Goal: Task Accomplishment & Management: Manage account settings

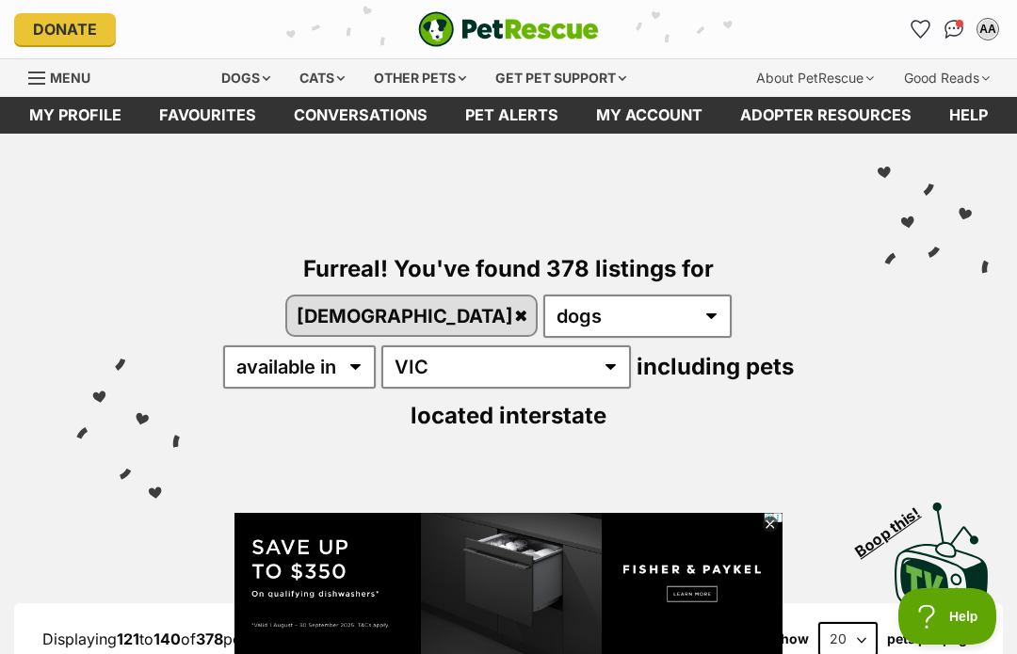
click at [910, 30] on icon "Favourites" at bounding box center [920, 29] width 20 height 19
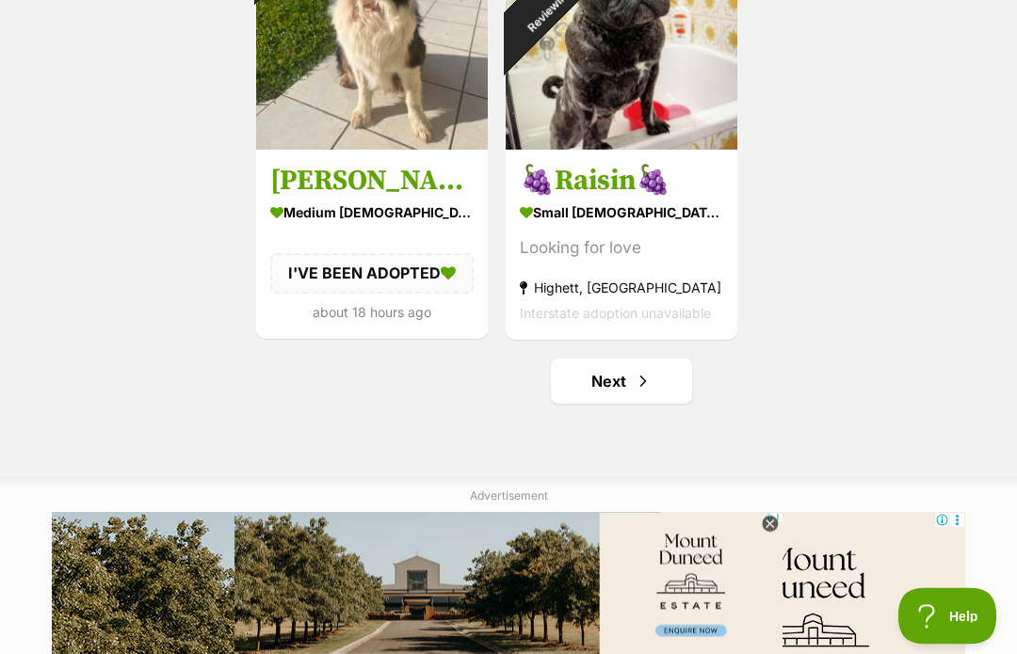
scroll to position [3108, 0]
click at [666, 392] on link "Next" at bounding box center [621, 381] width 141 height 45
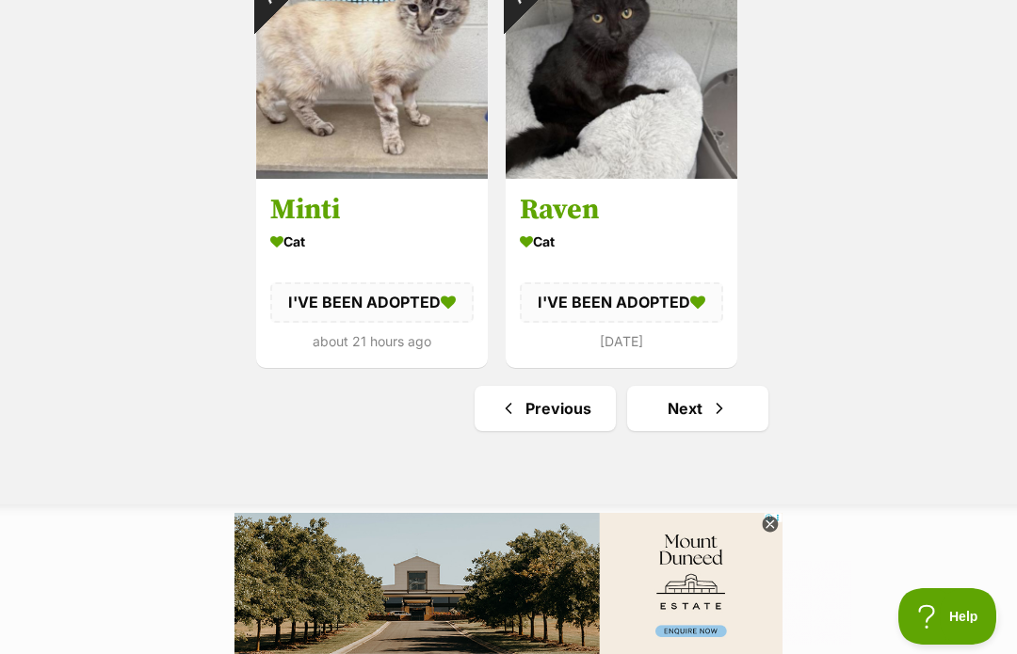
scroll to position [3117, 0]
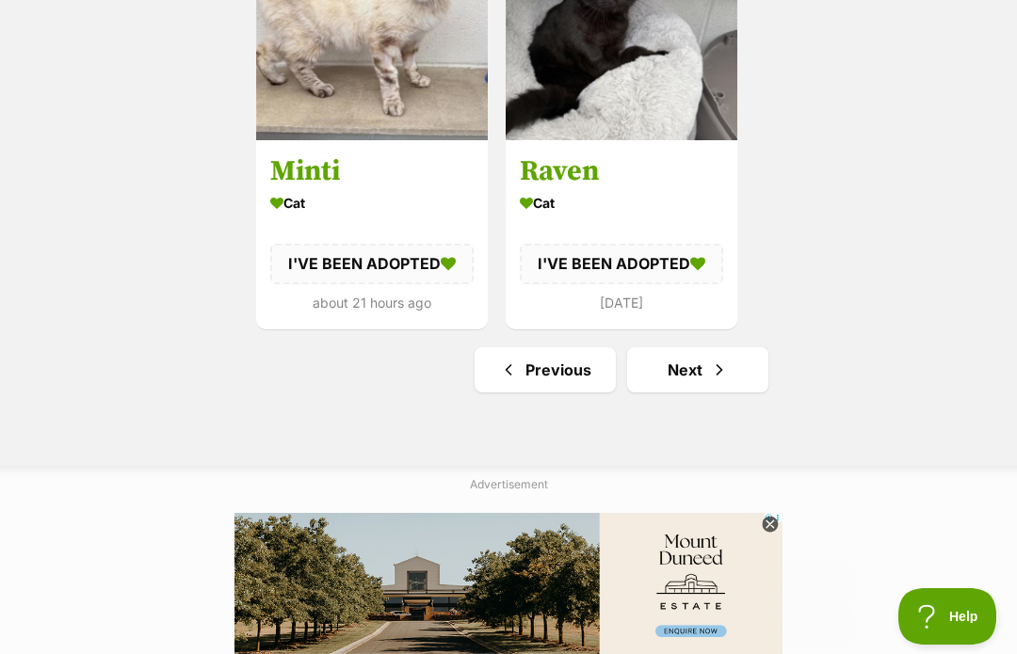
click at [739, 362] on link "Next" at bounding box center [697, 369] width 141 height 45
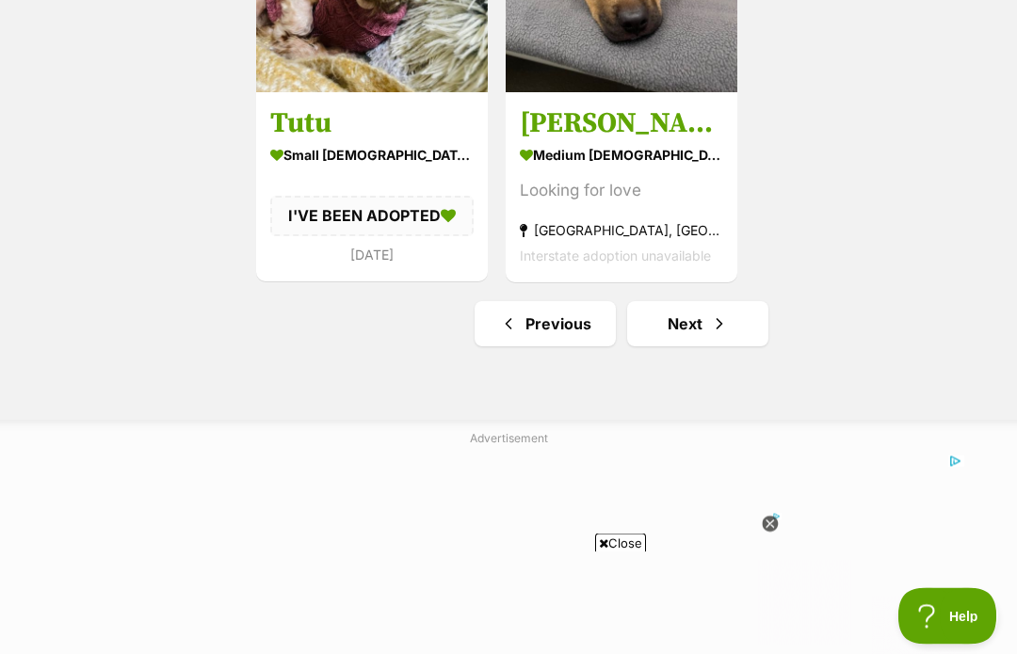
scroll to position [3163, 0]
click at [755, 327] on link "Next" at bounding box center [697, 323] width 141 height 45
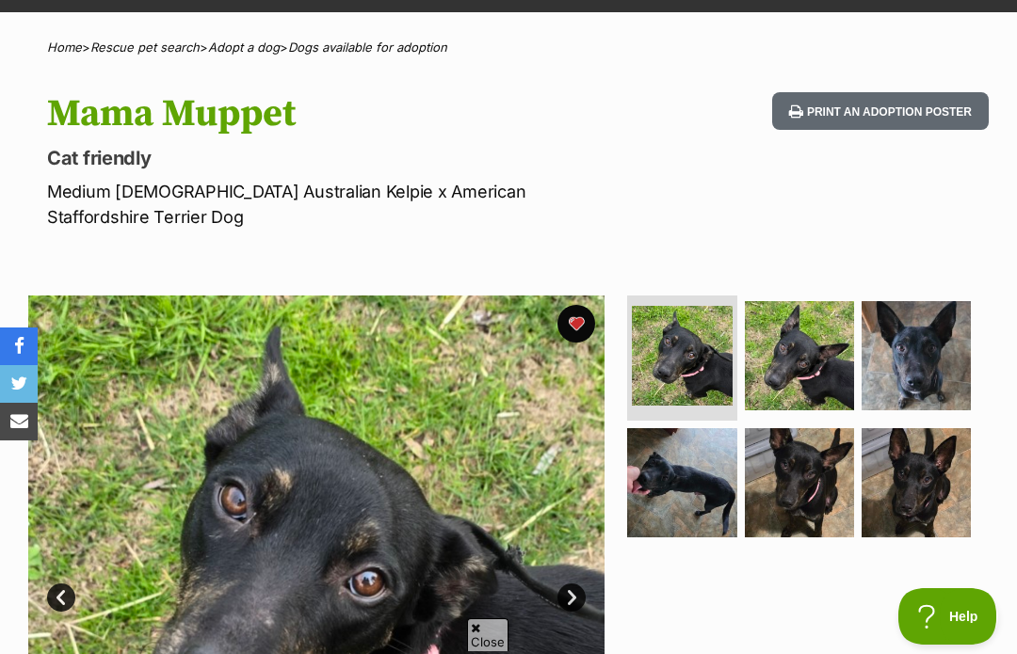
click at [824, 437] on img at bounding box center [799, 482] width 109 height 109
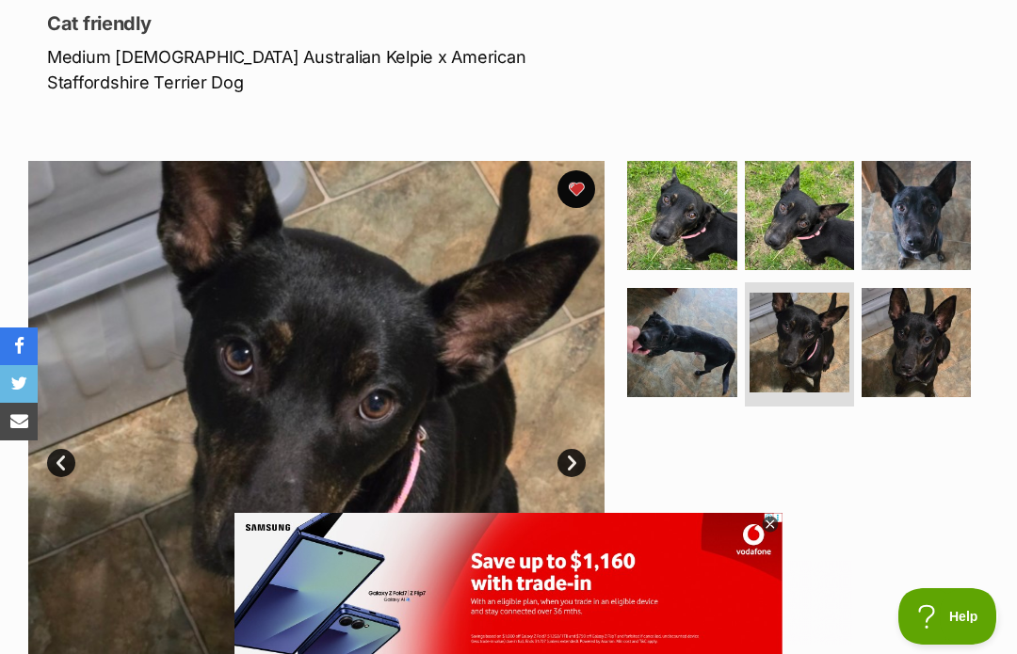
click at [921, 350] on img at bounding box center [915, 342] width 109 height 109
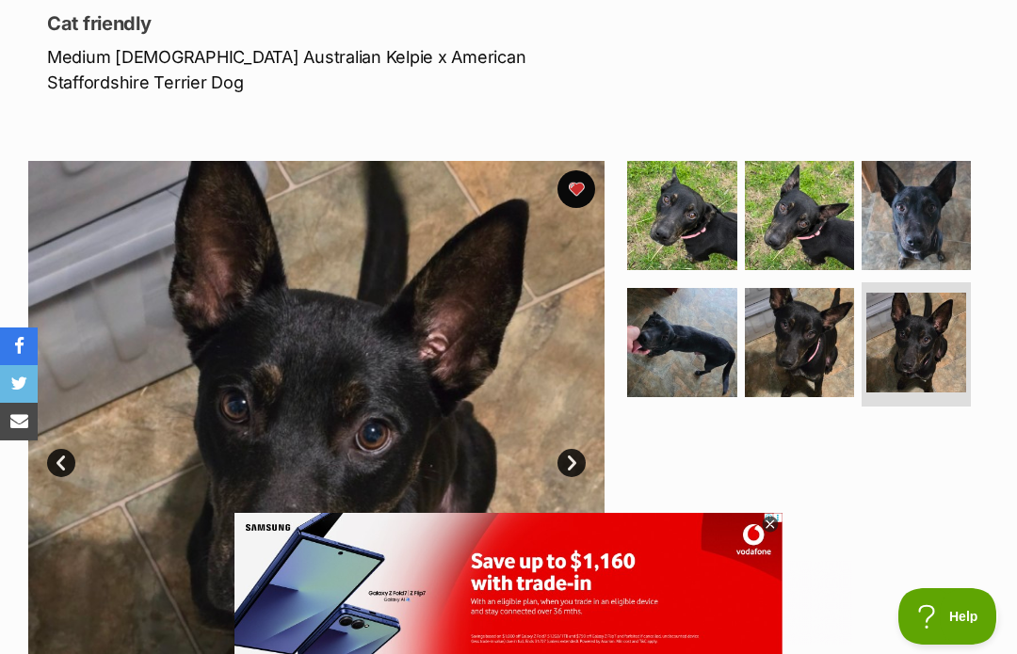
click at [712, 336] on img at bounding box center [681, 342] width 109 height 109
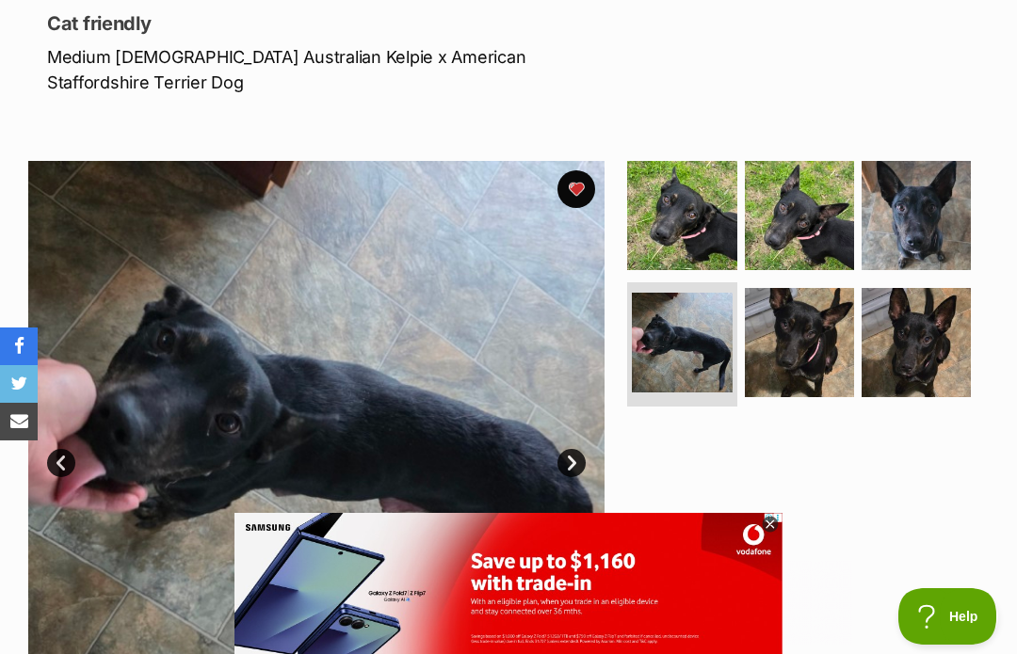
click at [950, 207] on img at bounding box center [915, 215] width 109 height 109
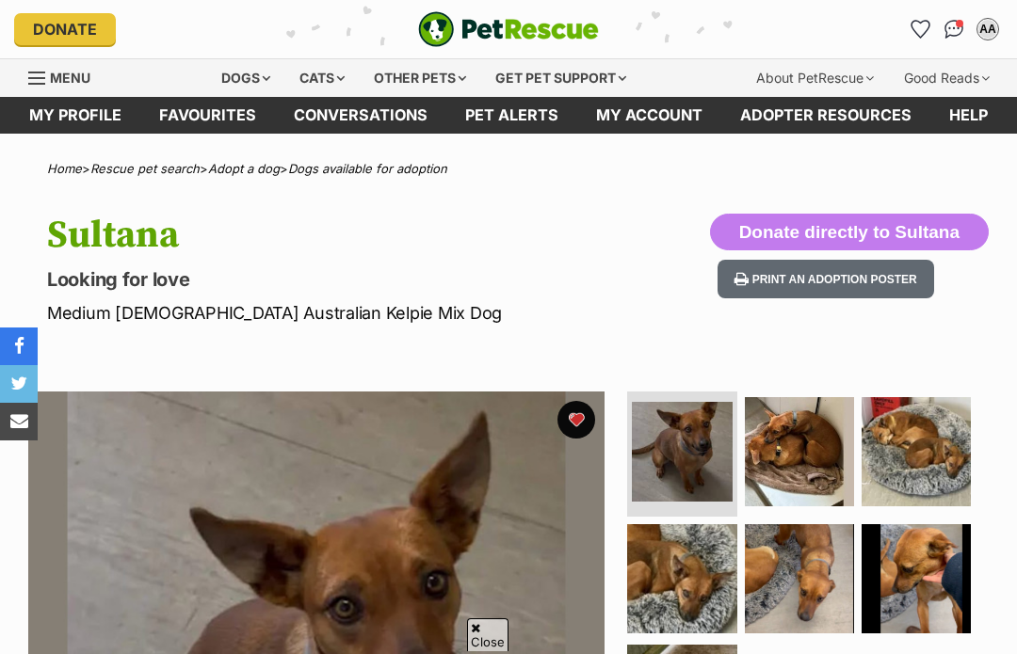
scroll to position [356, 0]
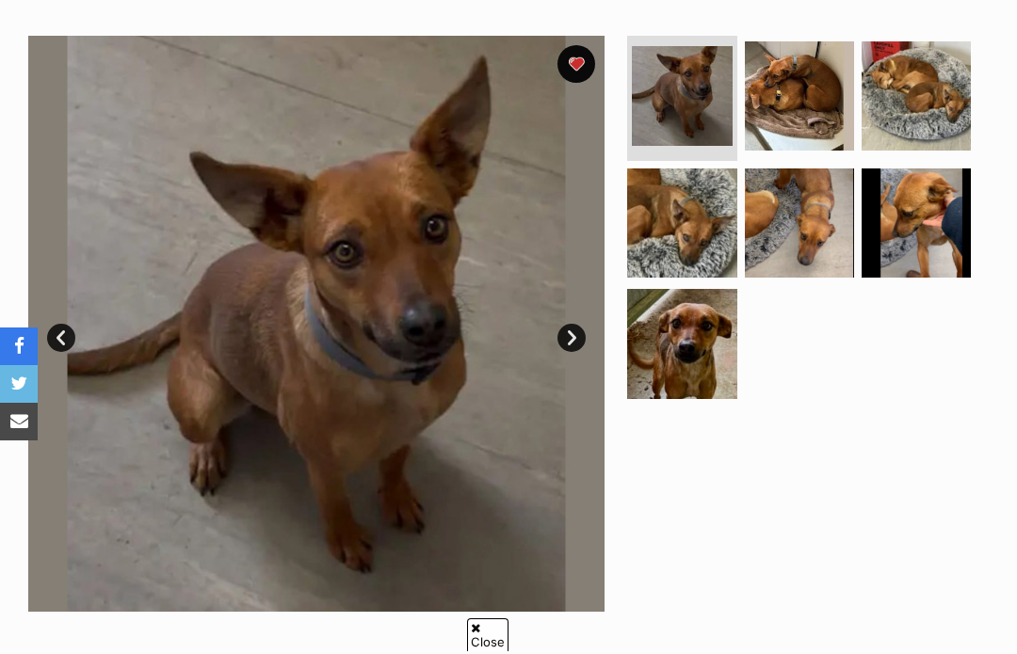
click at [703, 361] on img at bounding box center [681, 343] width 109 height 109
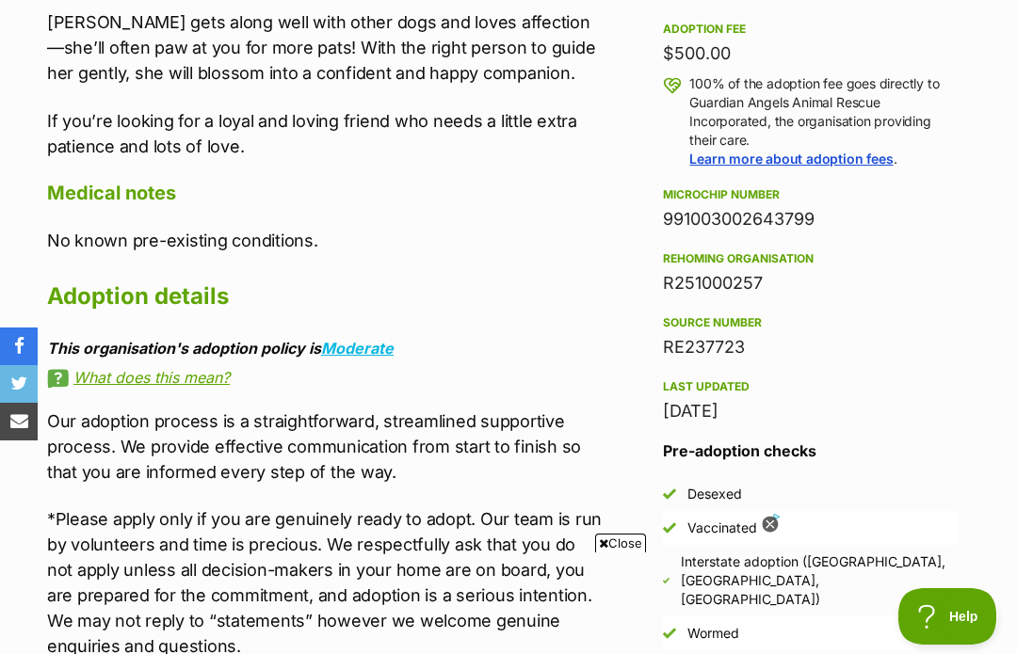
scroll to position [0, 0]
